Goal: Task Accomplishment & Management: Manage account settings

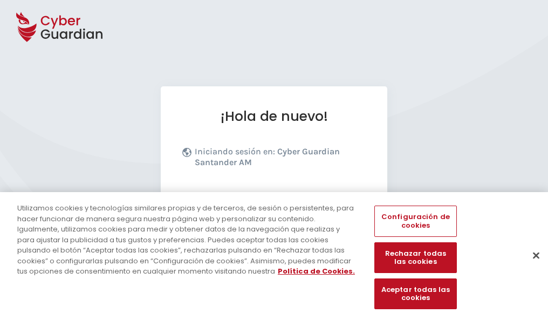
scroll to position [132, 0]
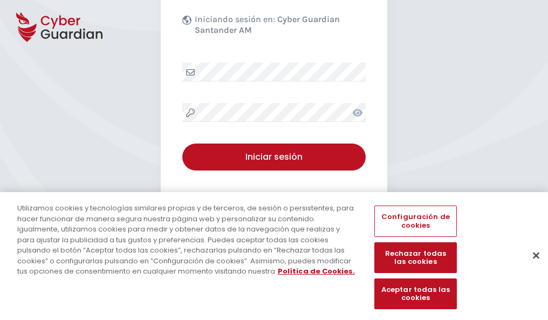
click at [531, 267] on button "Cerrar" at bounding box center [537, 255] width 24 height 24
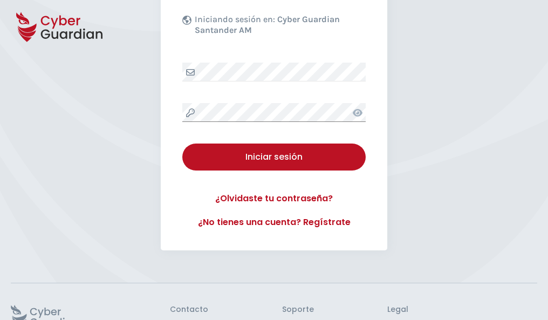
scroll to position [210, 0]
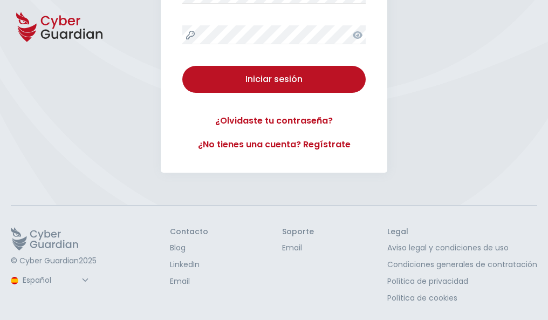
click at [182, 66] on button "Iniciar sesión" at bounding box center [274, 79] width 184 height 27
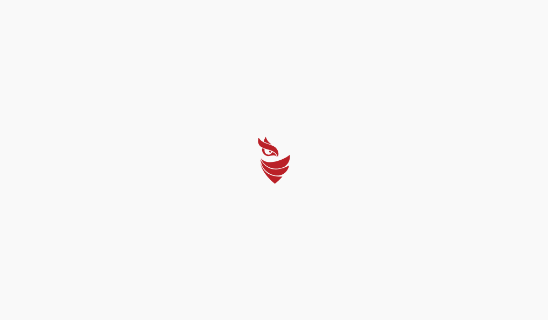
select select "Português (BR)"
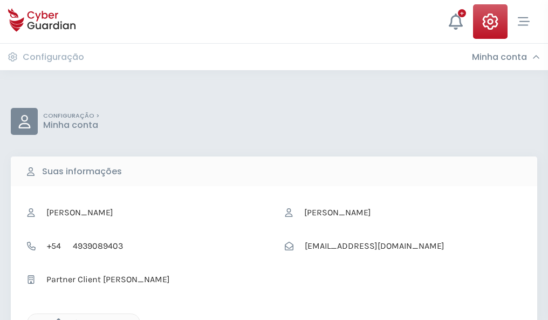
click at [56, 319] on icon "button" at bounding box center [55, 322] width 9 height 9
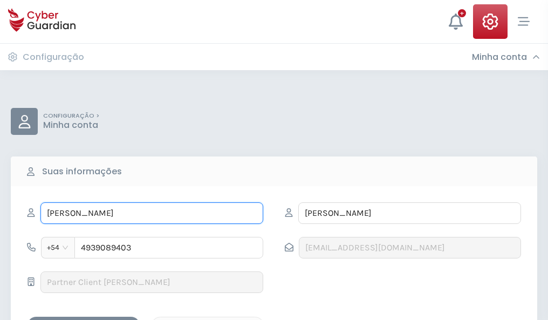
click at [152, 213] on input "TEÓFILO" at bounding box center [151, 213] width 223 height 22
type input "T"
type input "Paca"
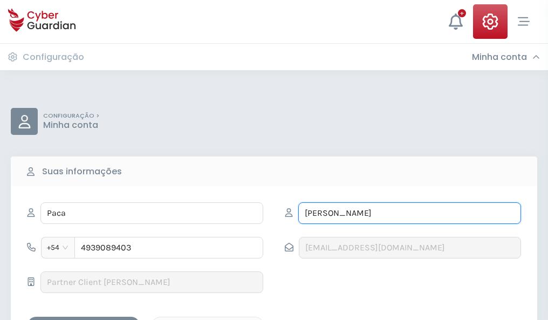
click at [410, 213] on input "CASTILLO" at bounding box center [409, 213] width 223 height 22
type input "C"
type input "Sáez"
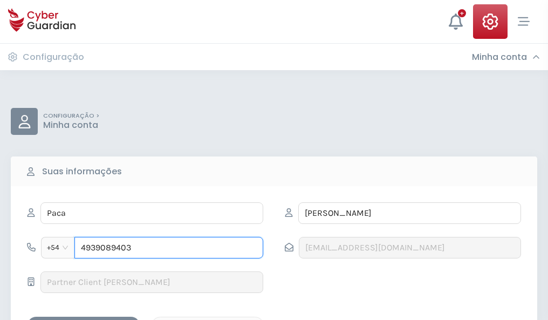
click at [169, 248] on input "4939089403" at bounding box center [168, 248] width 189 height 22
type input "4"
type input "4977033329"
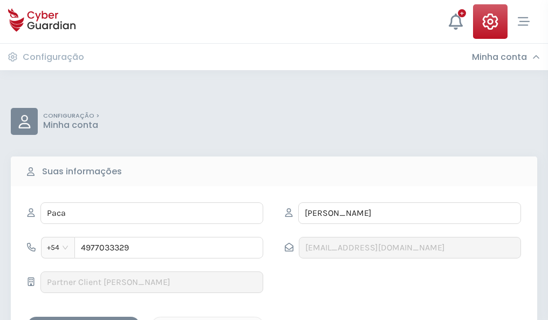
click at [84, 320] on div "Salvar alterações" at bounding box center [83, 326] width 97 height 13
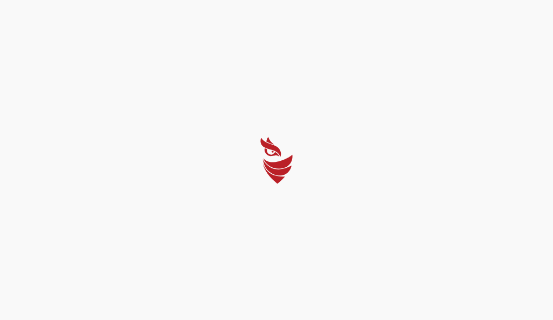
select select "Português (BR)"
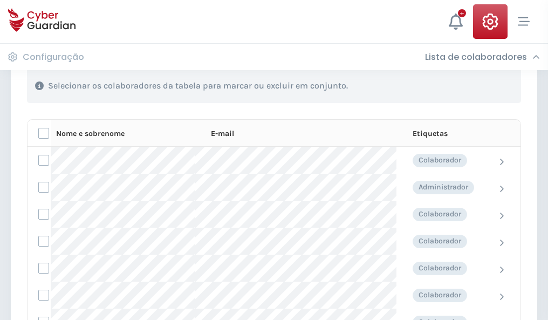
scroll to position [462, 0]
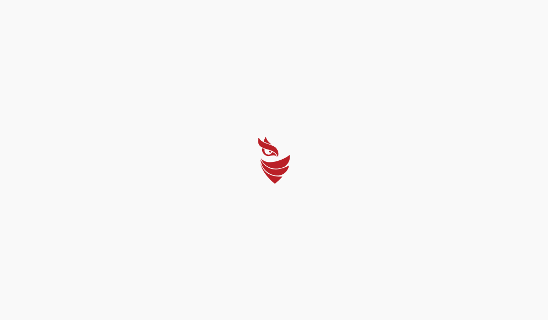
select select "Português (BR)"
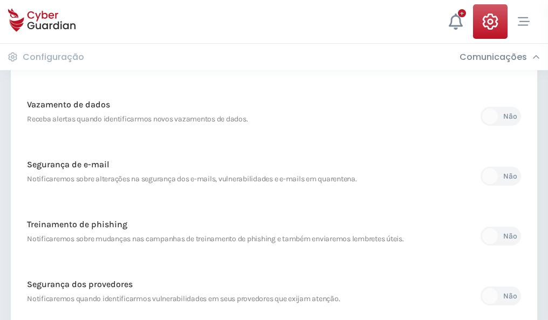
scroll to position [568, 0]
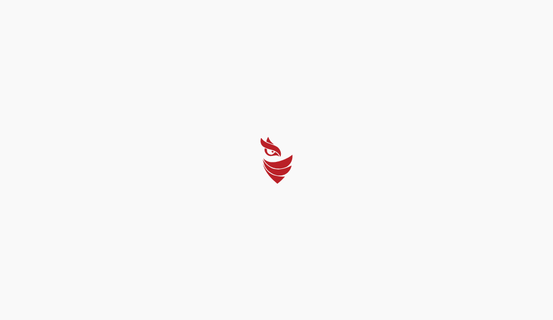
select select "Português (BR)"
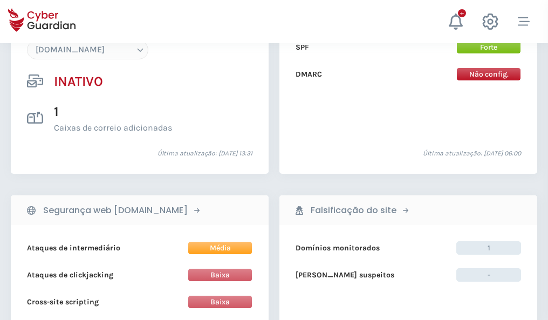
scroll to position [1016, 0]
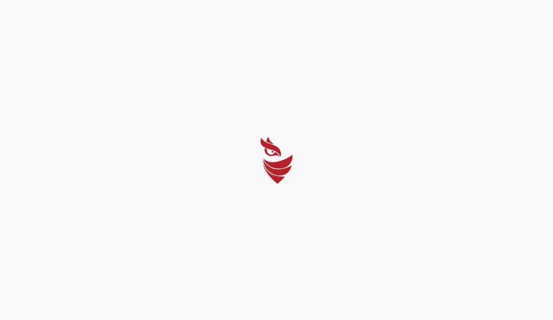
select select "Português (BR)"
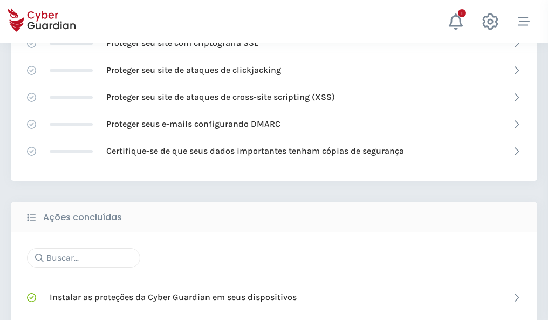
scroll to position [719, 0]
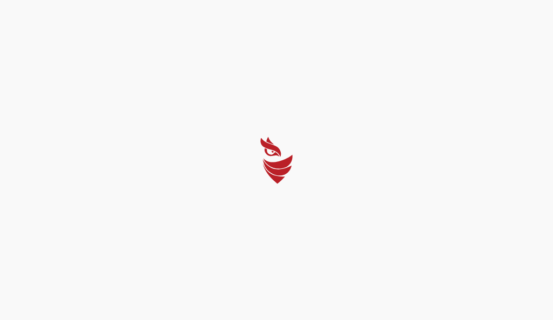
select select "Português (BR)"
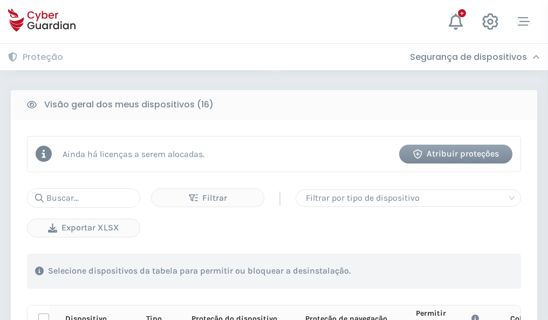
scroll to position [954, 0]
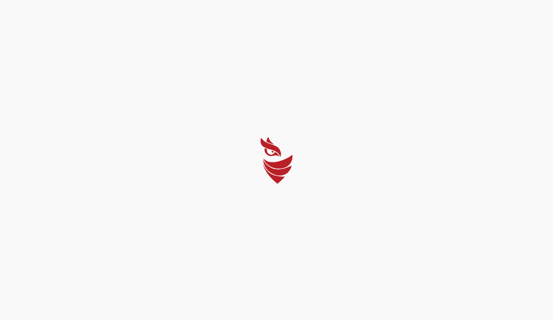
select select "Português (BR)"
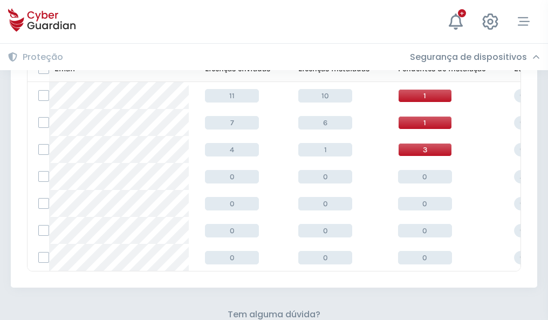
scroll to position [474, 0]
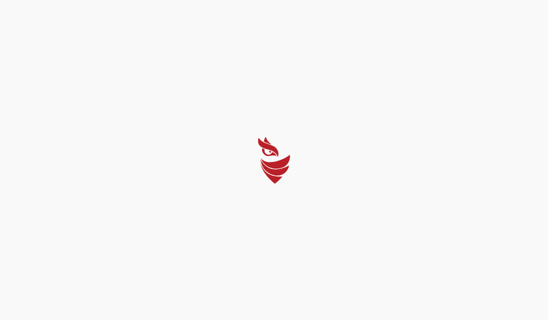
select select "Português (BR)"
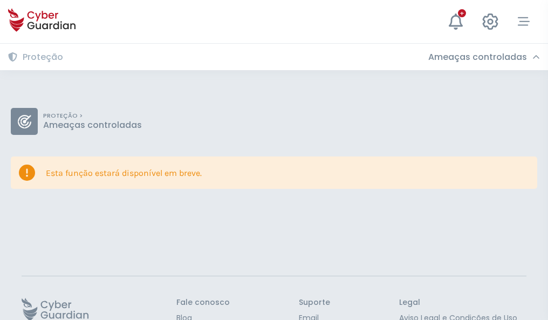
scroll to position [70, 0]
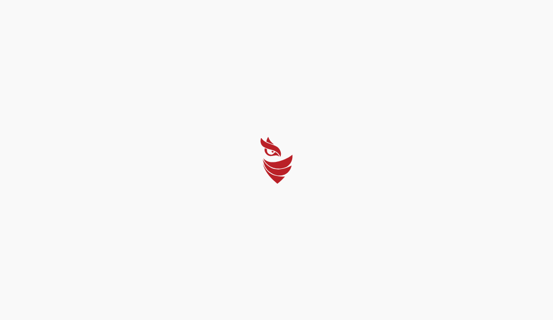
select select "Português (BR)"
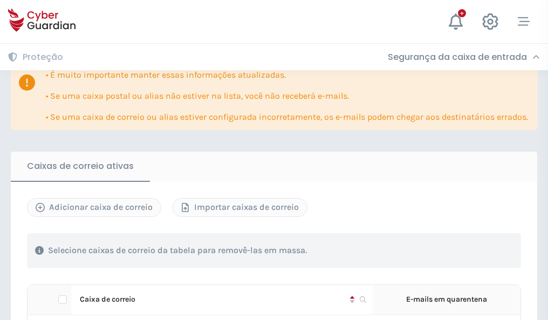
scroll to position [634, 0]
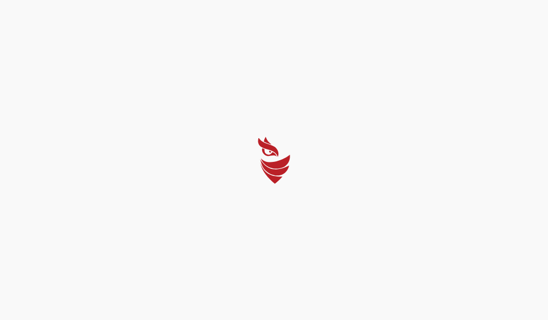
select select "Português (BR)"
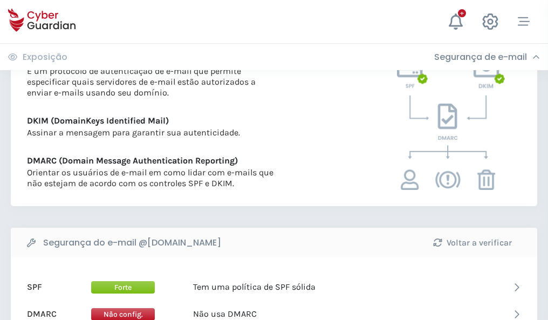
scroll to position [582, 0]
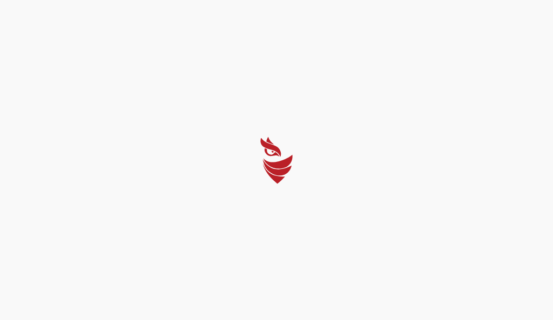
select select "Português (BR)"
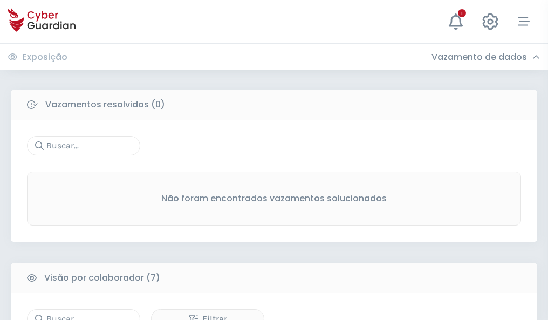
scroll to position [893, 0]
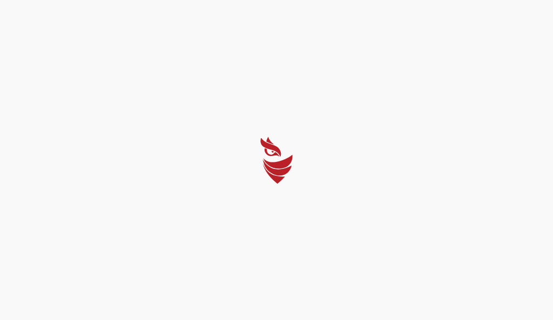
select select "Português (BR)"
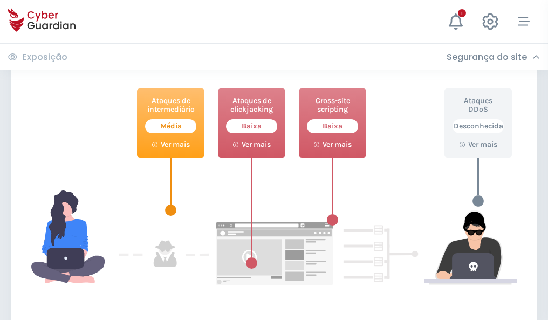
scroll to position [588, 0]
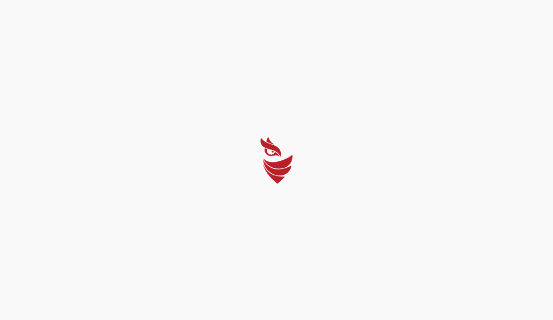
select select "Português (BR)"
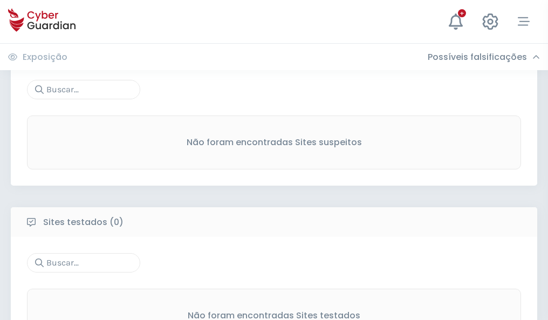
scroll to position [565, 0]
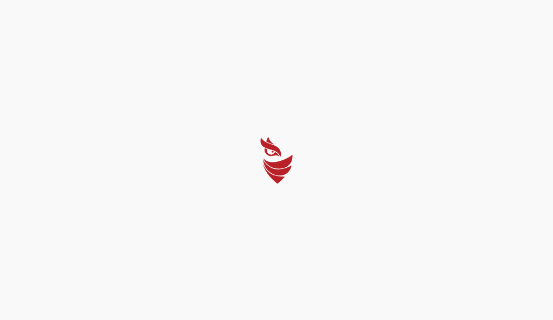
select select "Português (BR)"
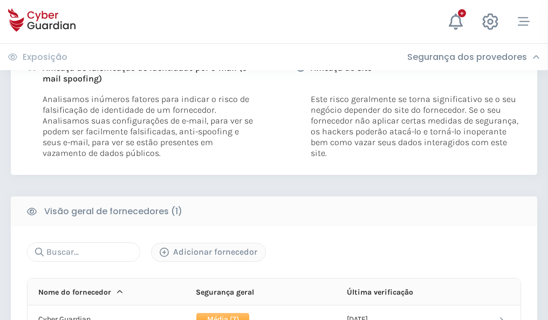
scroll to position [550, 0]
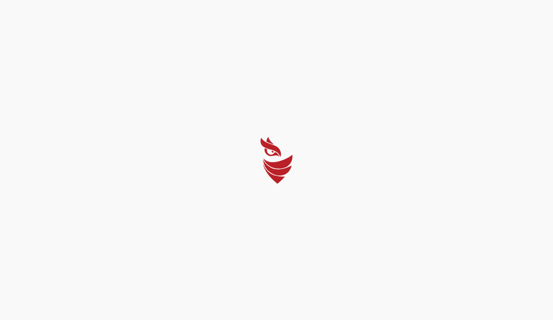
select select "Português (BR)"
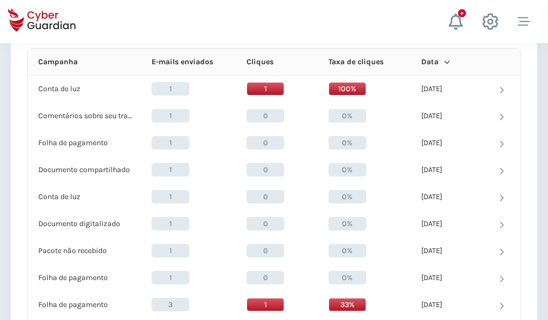
scroll to position [968, 0]
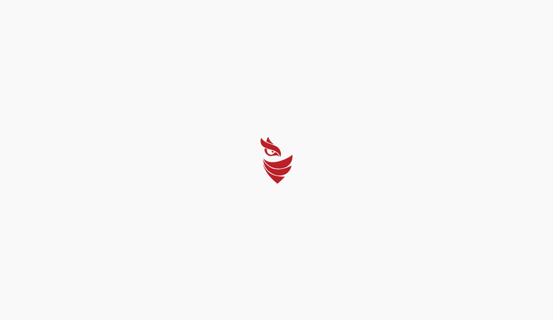
select select "Português (BR)"
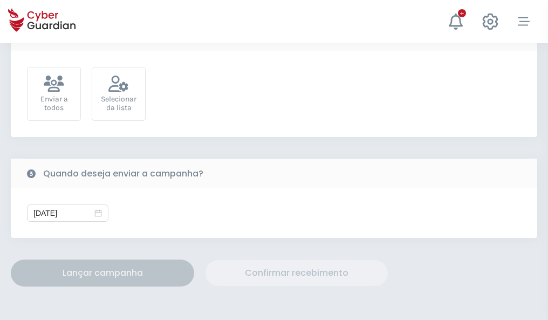
scroll to position [395, 0]
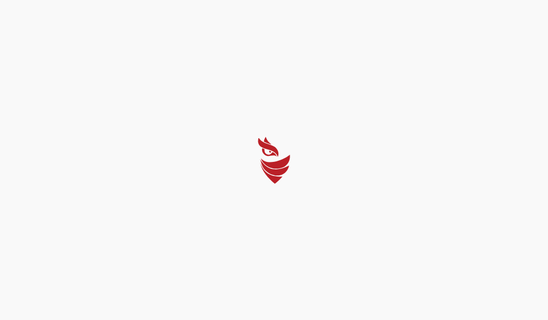
select select "Português (BR)"
